Goal: Transaction & Acquisition: Purchase product/service

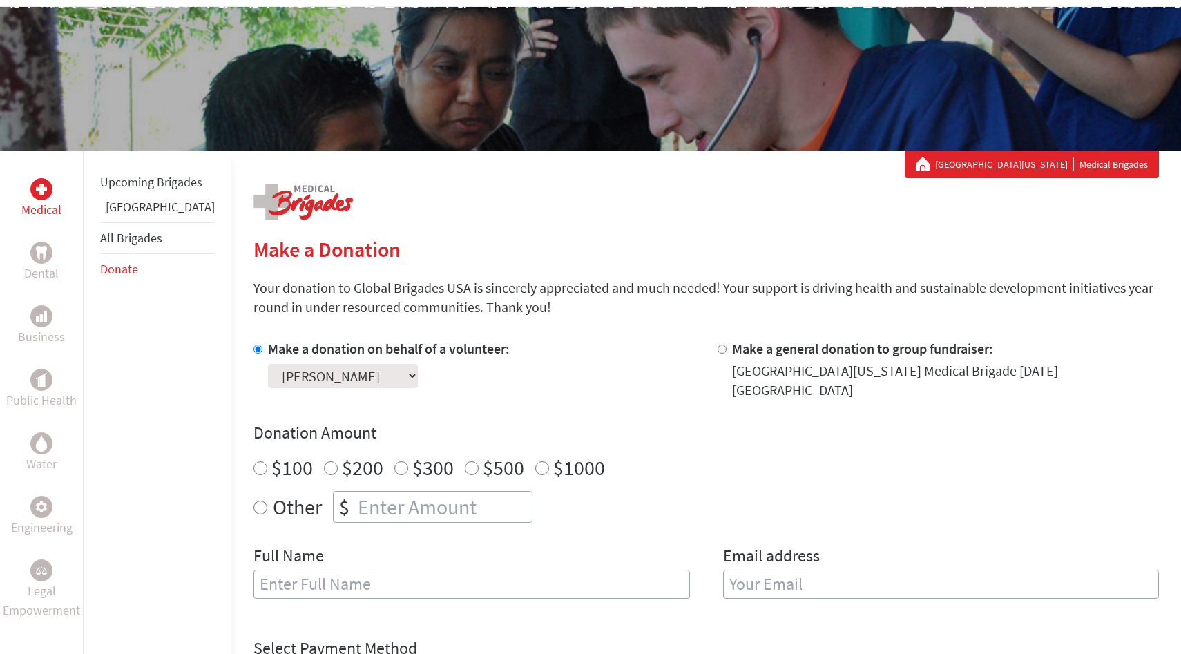
scroll to position [117, 0]
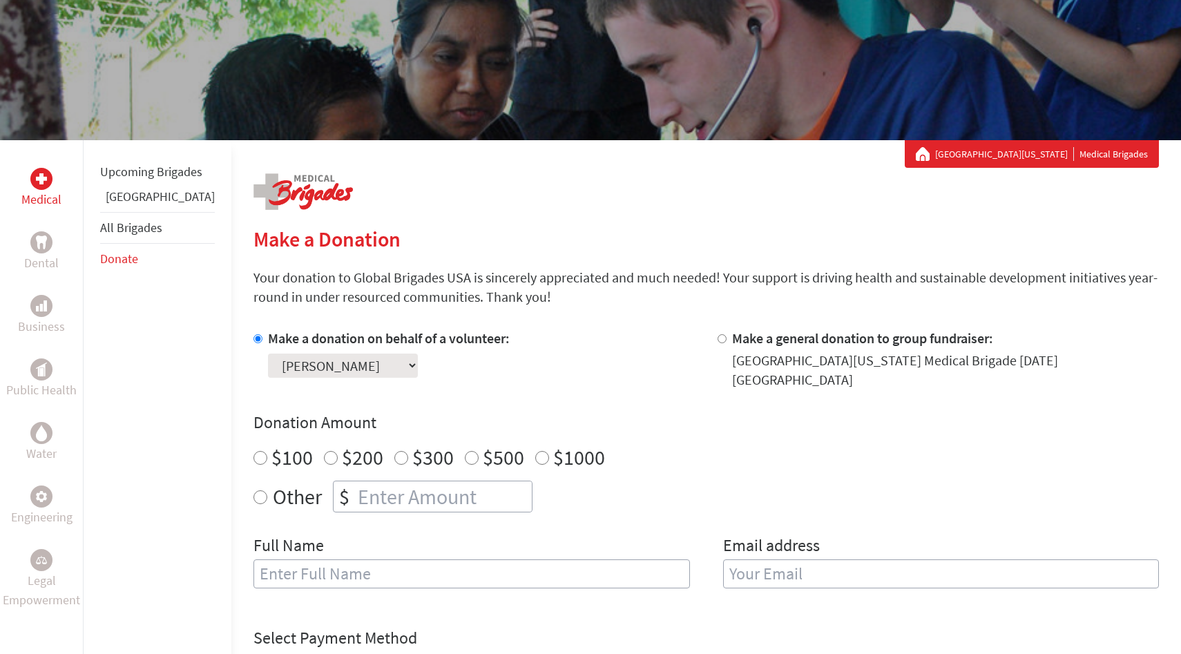
radio input "true"
click at [376, 494] on input "number" at bounding box center [443, 497] width 177 height 30
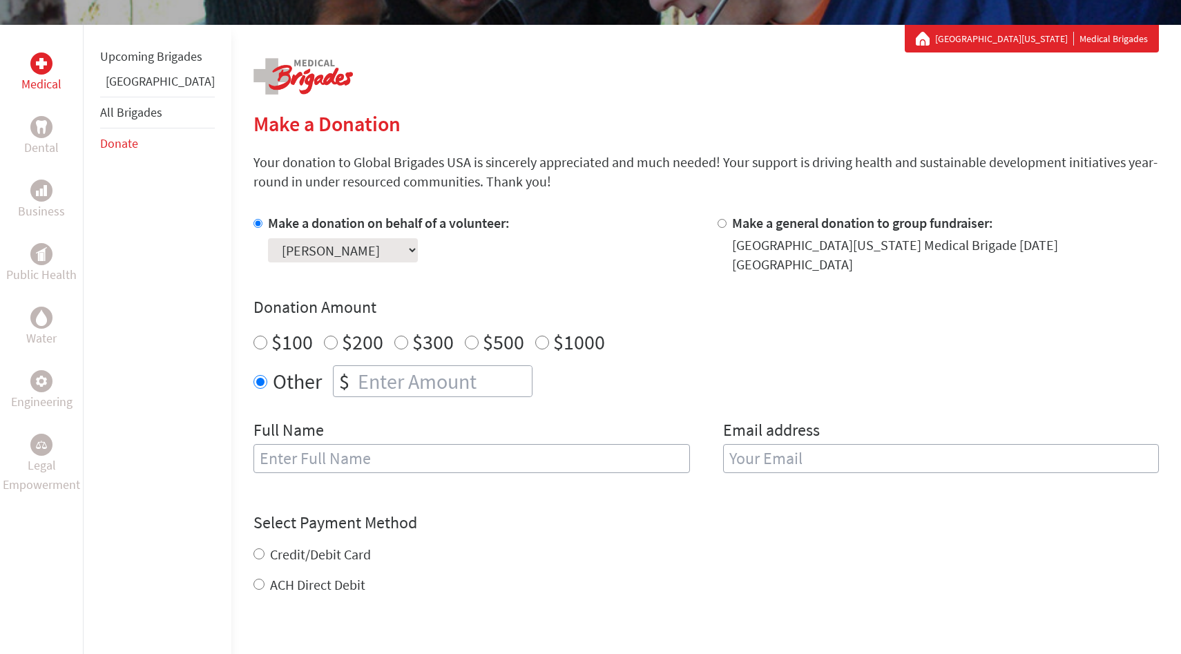
scroll to position [247, 0]
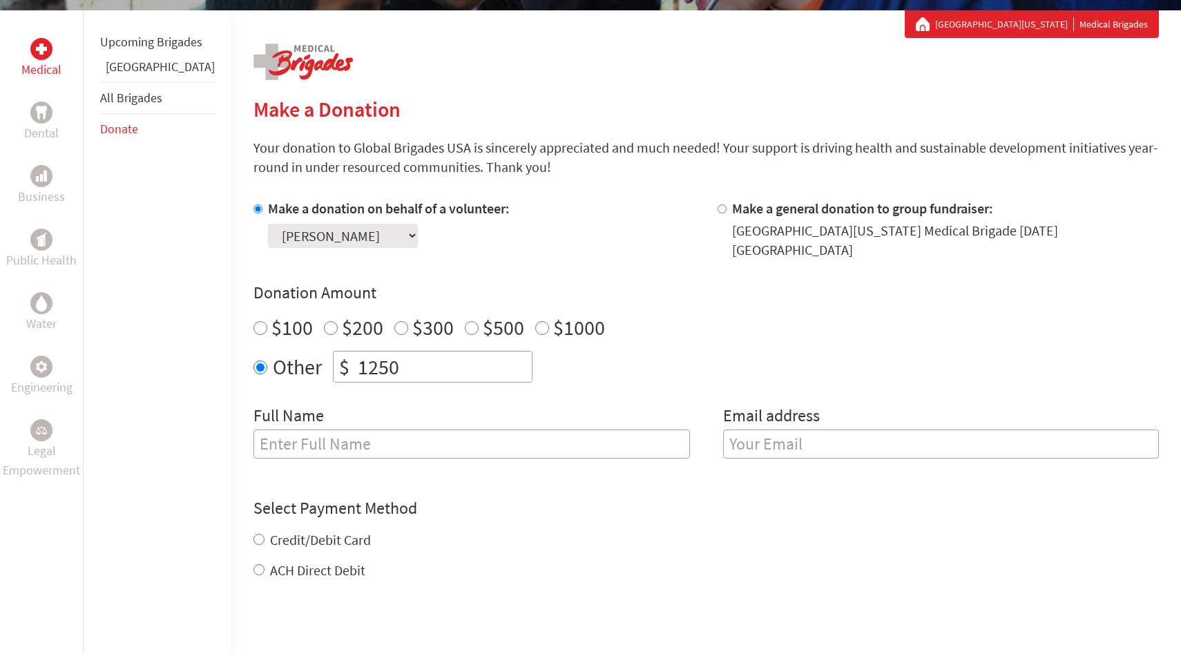
type input "1250"
click at [363, 432] on input "text" at bounding box center [472, 444] width 437 height 29
type input "[PERSON_NAME]"
click at [805, 430] on input "email" at bounding box center [941, 444] width 437 height 29
type input "[EMAIL_ADDRESS][DOMAIN_NAME]"
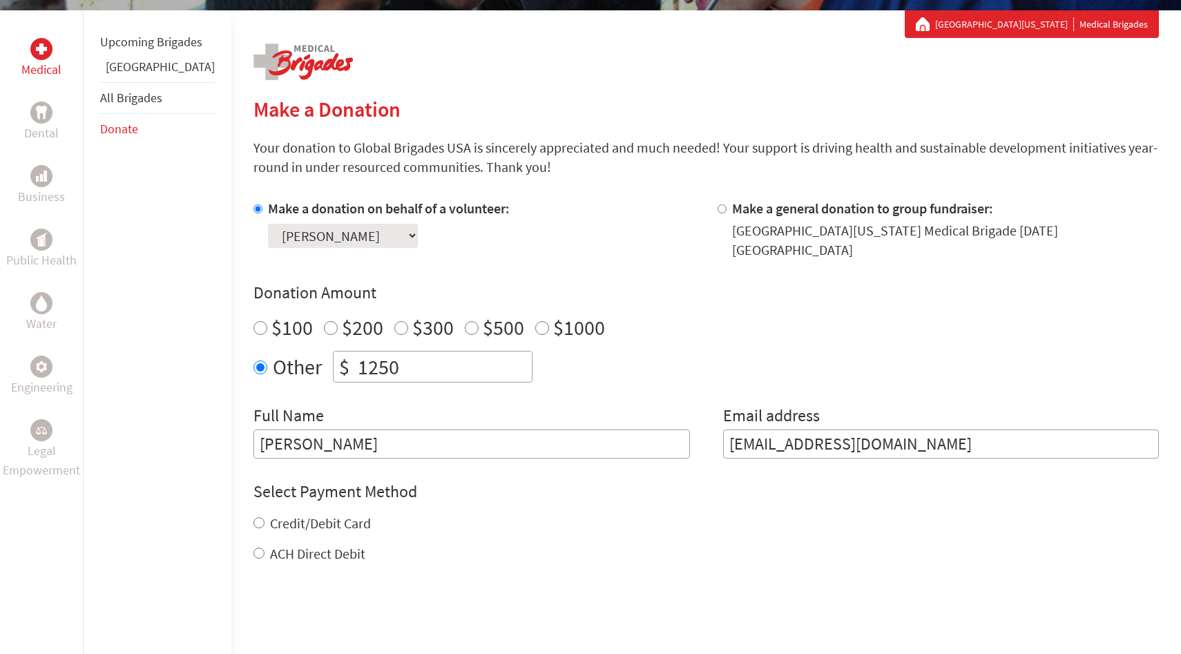
click at [768, 468] on form "Make a donation on behalf of a volunteer: Select a volunteer... [PERSON_NAME] […" at bounding box center [707, 465] width 906 height 532
click at [281, 522] on div "Credit/Debit Card ACH Direct Debit" at bounding box center [707, 539] width 906 height 50
click at [285, 518] on label "Credit/Debit Card" at bounding box center [320, 523] width 101 height 17
click at [265, 518] on input "Credit/Debit Card" at bounding box center [259, 522] width 11 height 11
radio input "true"
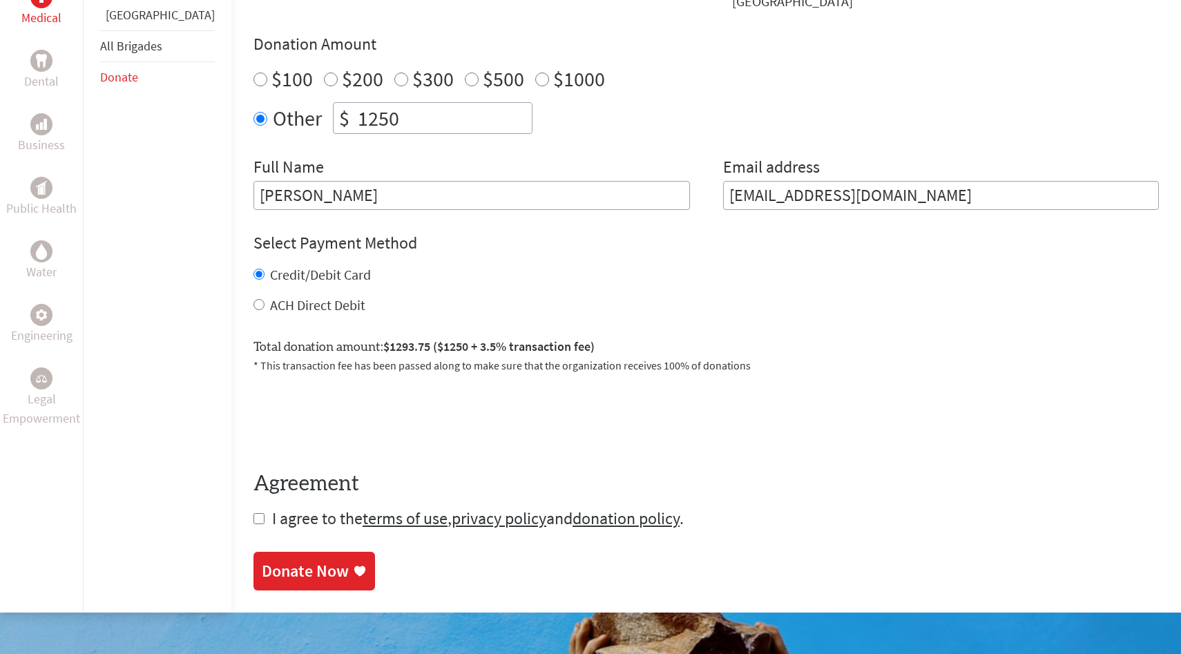
scroll to position [501, 0]
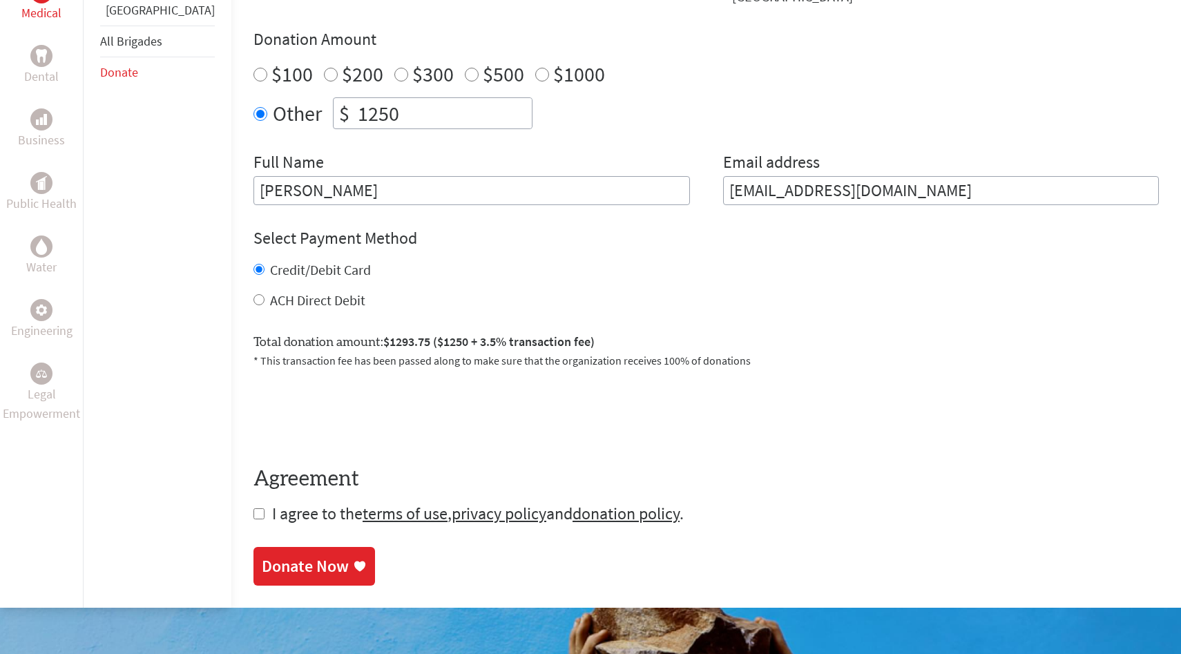
click at [270, 519] on section "Make a Donation Your donation to Global Brigades USA is sincerely appreciated a…" at bounding box center [707, 214] width 906 height 743
click at [272, 507] on span "I agree to the terms of use , privacy policy and donation policy ." at bounding box center [478, 513] width 412 height 21
click at [254, 509] on input "checkbox" at bounding box center [259, 514] width 11 height 11
checkbox input "true"
click at [274, 557] on div "Donate Now" at bounding box center [305, 568] width 87 height 22
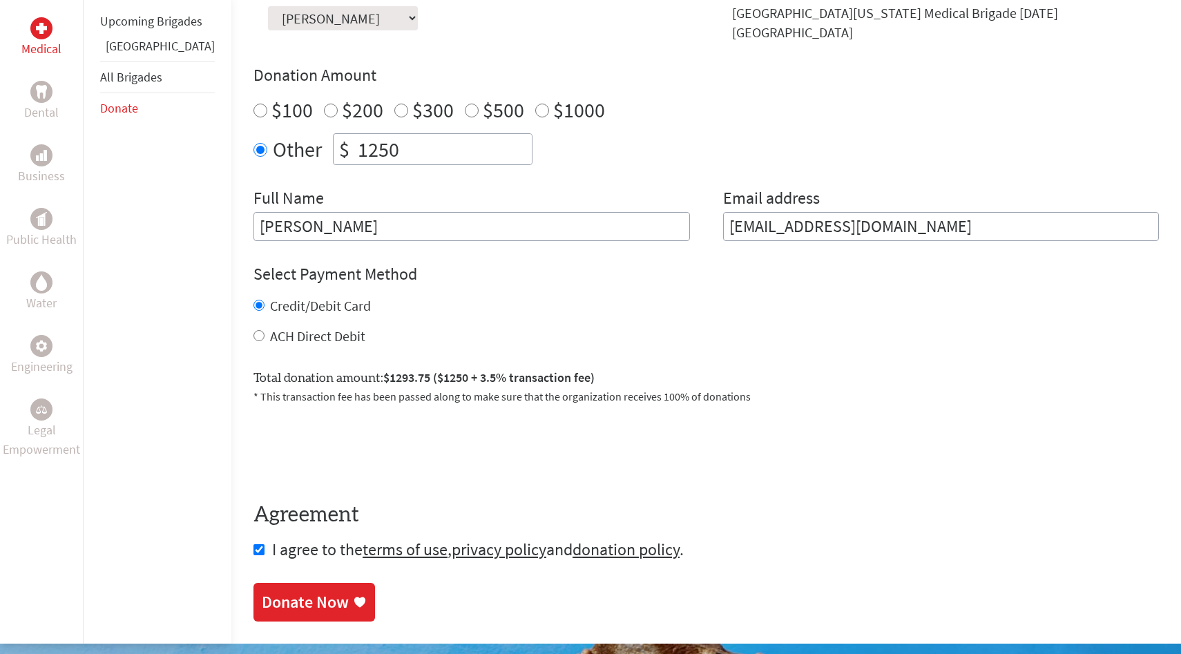
scroll to position [494, 0]
